Goal: Browse casually

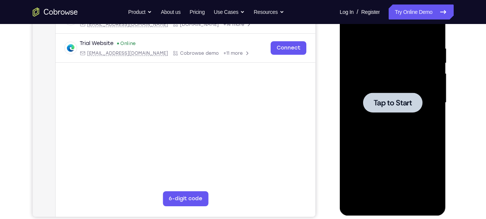
click at [401, 106] on span "Tap to Start" at bounding box center [392, 103] width 38 height 8
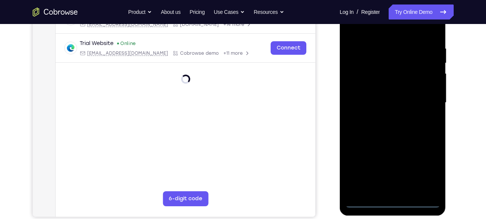
click at [391, 202] on div at bounding box center [392, 103] width 95 height 210
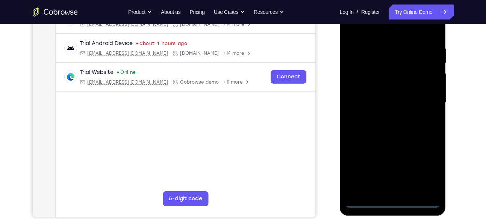
click at [394, 205] on div at bounding box center [392, 103] width 95 height 210
click at [427, 170] on div at bounding box center [392, 103] width 95 height 210
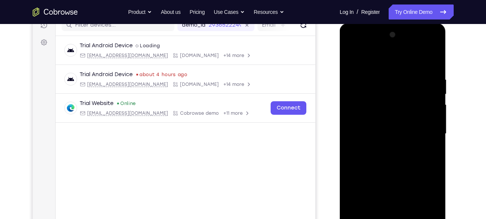
scroll to position [102, 0]
click at [351, 45] on div at bounding box center [392, 133] width 95 height 210
click at [424, 128] on div at bounding box center [392, 133] width 95 height 210
click at [383, 147] on div at bounding box center [392, 133] width 95 height 210
click at [372, 123] on div at bounding box center [392, 133] width 95 height 210
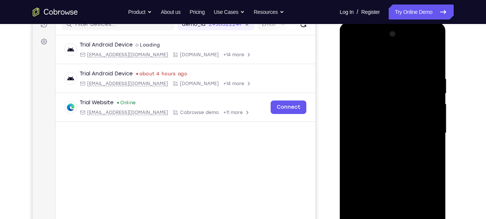
click at [370, 120] on div at bounding box center [392, 133] width 95 height 210
click at [430, 117] on div at bounding box center [392, 133] width 95 height 210
click at [362, 120] on div at bounding box center [392, 133] width 95 height 210
click at [382, 133] on div at bounding box center [392, 133] width 95 height 210
click at [394, 157] on div at bounding box center [392, 133] width 95 height 210
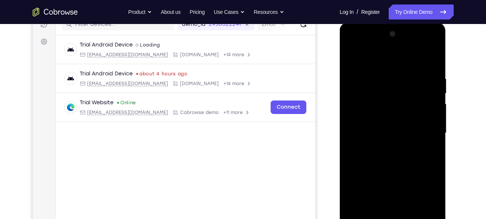
click at [399, 154] on div at bounding box center [392, 133] width 95 height 210
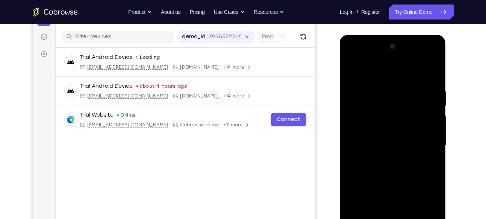
scroll to position [162, 0]
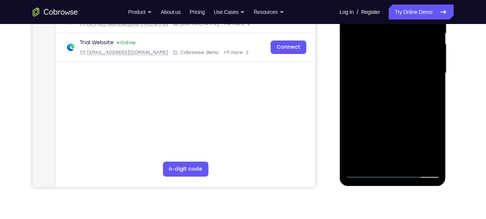
click at [396, 107] on div at bounding box center [392, 73] width 95 height 210
click at [433, 8] on div at bounding box center [392, 73] width 95 height 210
click at [396, 0] on div at bounding box center [392, 73] width 95 height 210
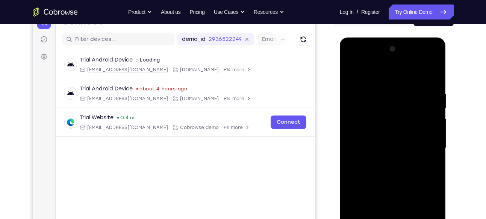
click at [411, 219] on div at bounding box center [392, 148] width 95 height 210
click at [410, 219] on div at bounding box center [392, 148] width 95 height 210
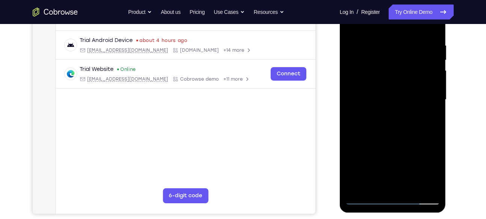
click at [411, 189] on div at bounding box center [392, 100] width 95 height 210
click at [410, 186] on div at bounding box center [392, 100] width 95 height 210
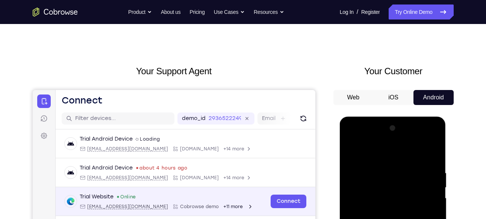
scroll to position [131, 0]
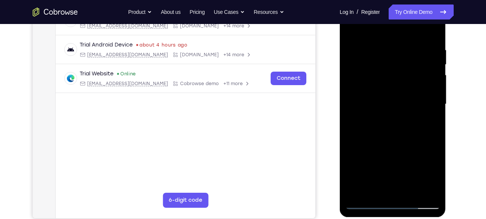
drag, startPoint x: 431, startPoint y: 30, endPoint x: 790, endPoint y: 147, distance: 377.8
click at [431, 30] on div at bounding box center [392, 104] width 95 height 210
click at [423, 12] on div at bounding box center [392, 104] width 95 height 210
click at [364, 200] on div at bounding box center [392, 104] width 95 height 210
click at [424, 14] on div at bounding box center [392, 104] width 95 height 210
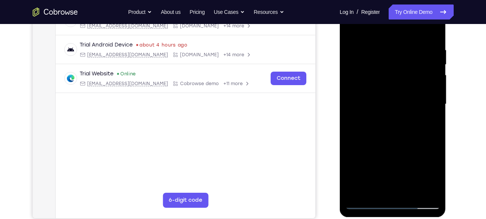
click at [431, 30] on div at bounding box center [392, 104] width 95 height 210
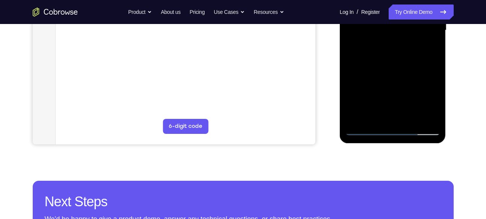
click at [429, 0] on div at bounding box center [392, 30] width 95 height 210
click at [432, 0] on div at bounding box center [392, 30] width 95 height 210
click at [430, 0] on div at bounding box center [392, 30] width 95 height 210
click at [386, 0] on div at bounding box center [392, 30] width 95 height 210
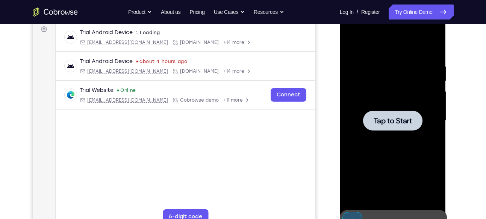
scroll to position [115, 0]
